Goal: Task Accomplishment & Management: Manage account settings

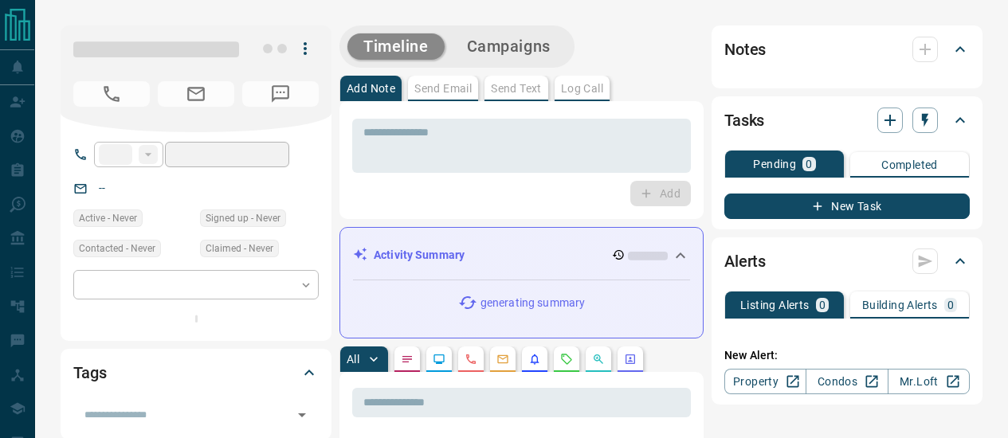
type input "**"
type input "**********"
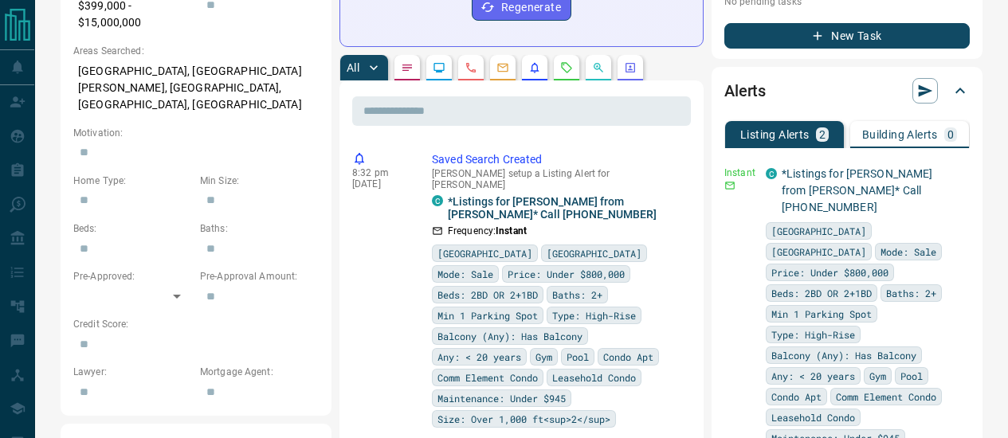
scroll to position [615, 0]
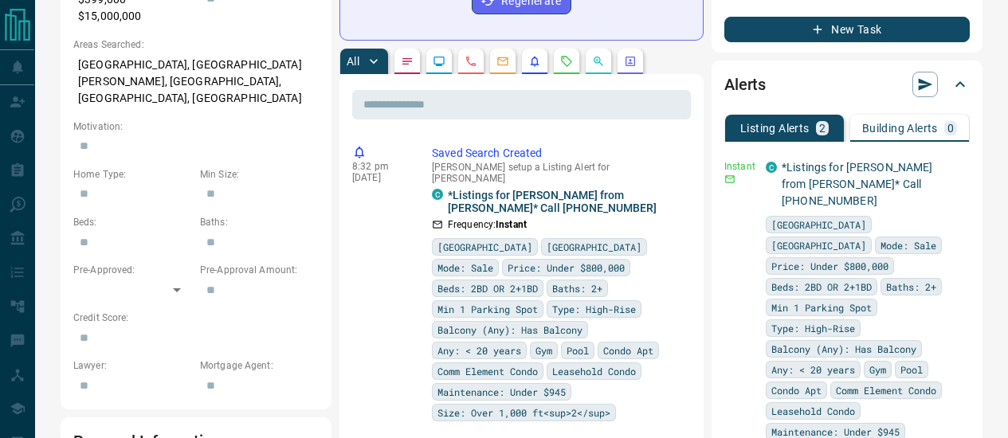
click at [723, 305] on div "Alerts Listing Alerts 2 Building Alerts 0 Instant C *Listings for [PERSON_NAME]…" at bounding box center [847, 298] width 271 height 475
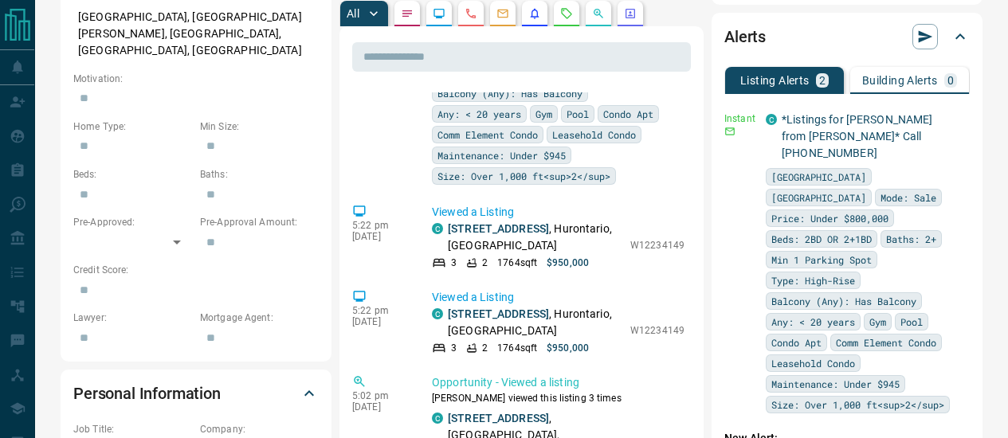
scroll to position [670, 0]
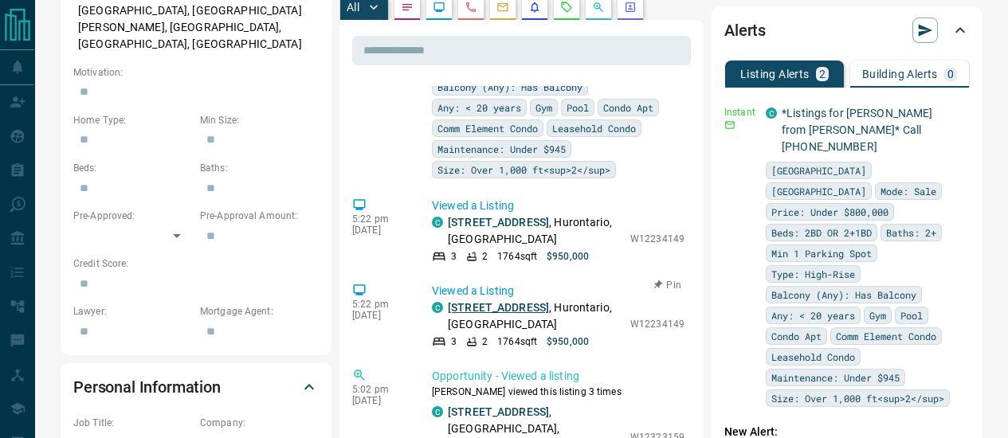
click at [518, 301] on link "[STREET_ADDRESS]" at bounding box center [498, 307] width 101 height 13
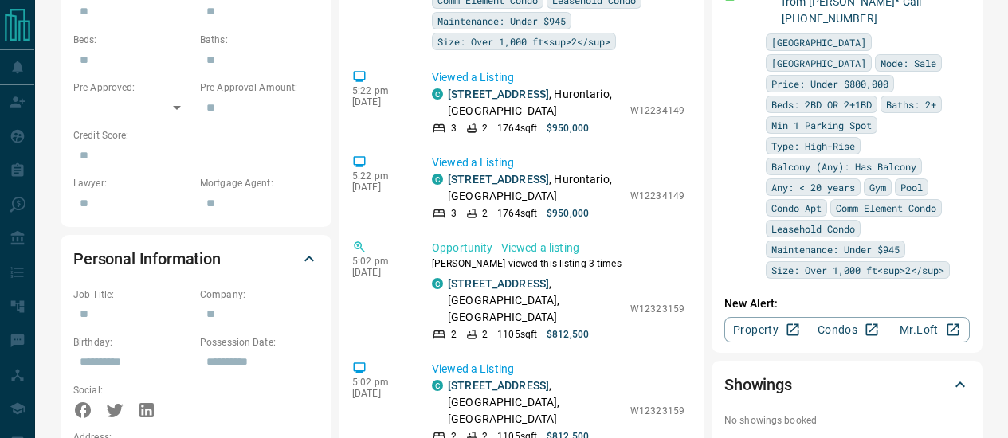
scroll to position [792, 0]
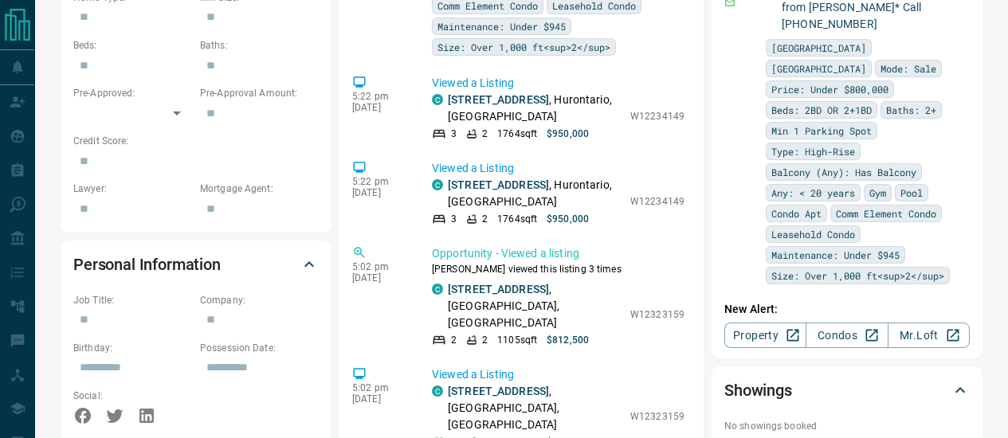
click at [958, 308] on icon "button" at bounding box center [959, 315] width 14 height 14
click at [944, 355] on li "Delete" at bounding box center [934, 359] width 70 height 26
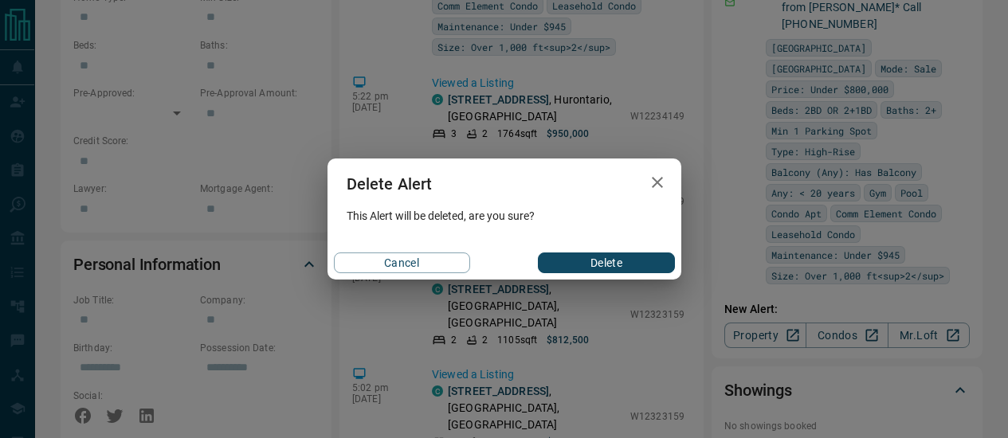
click at [595, 260] on button "Delete" at bounding box center [606, 263] width 136 height 21
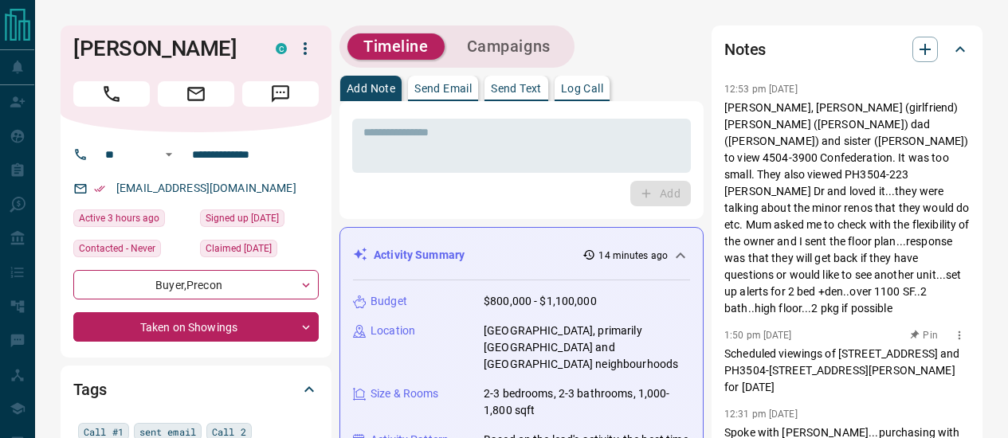
scroll to position [0, 0]
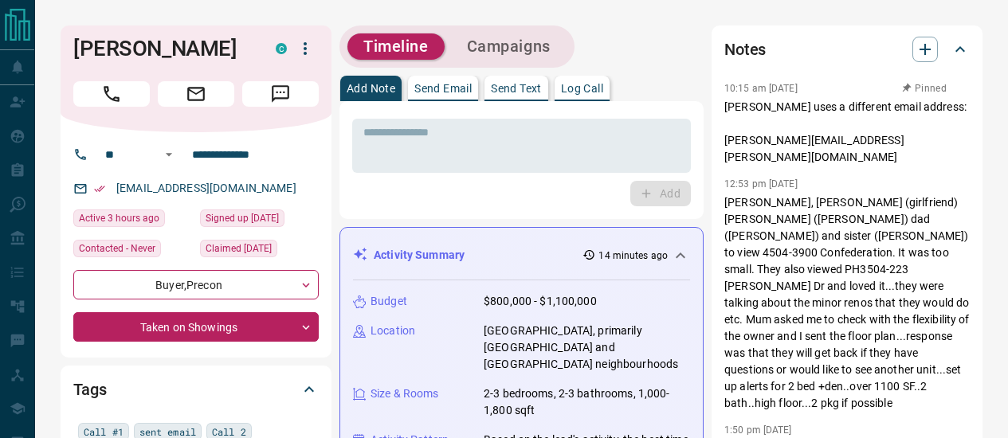
click at [681, 254] on icon at bounding box center [681, 256] width 10 height 6
